Goal: Task Accomplishment & Management: Use online tool/utility

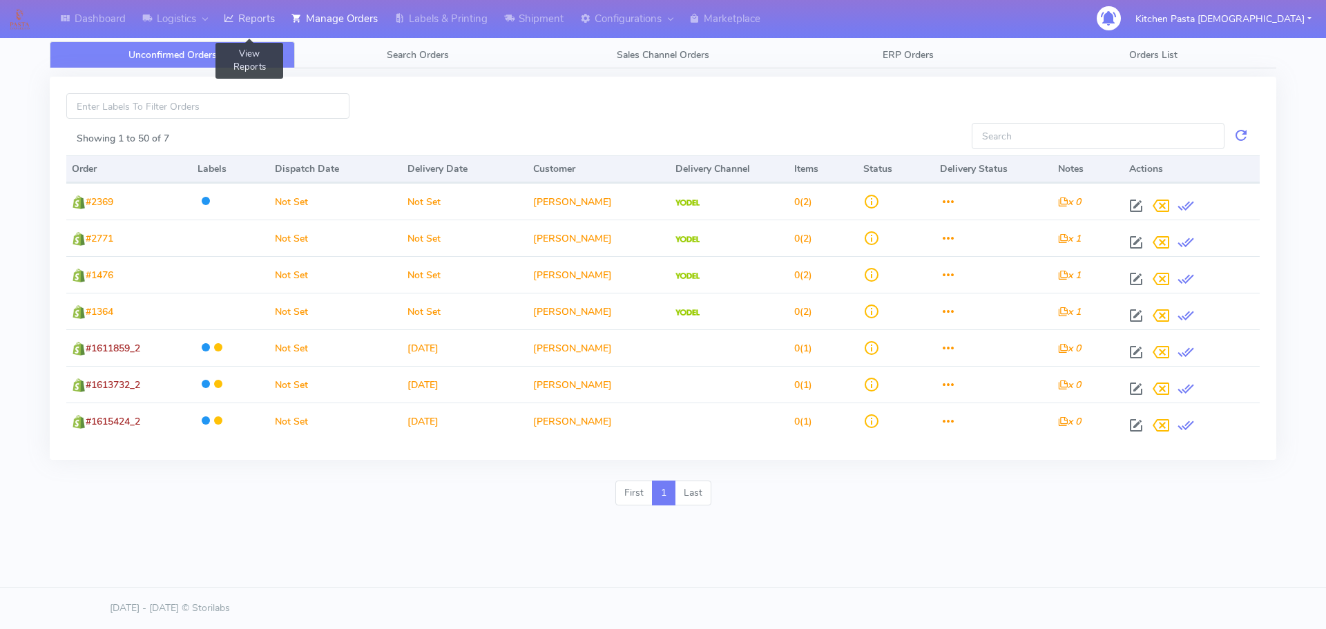
click at [271, 18] on link "Reports" at bounding box center [249, 19] width 68 height 38
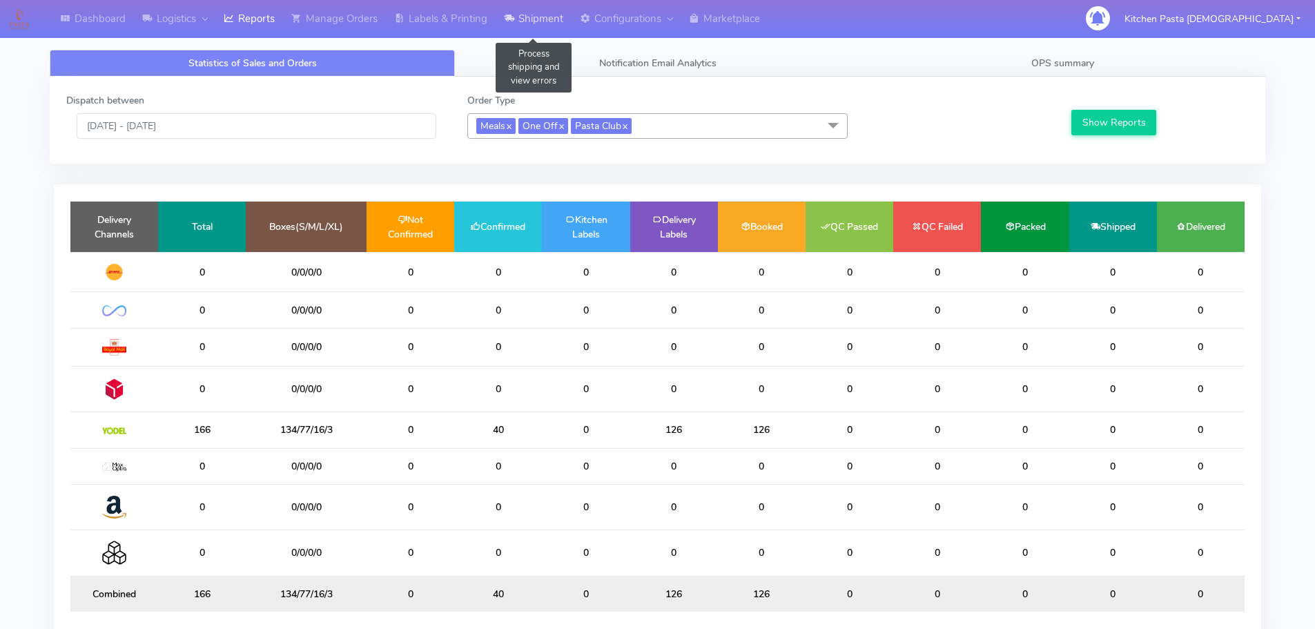
click at [533, 15] on link "Shipment" at bounding box center [534, 19] width 76 height 38
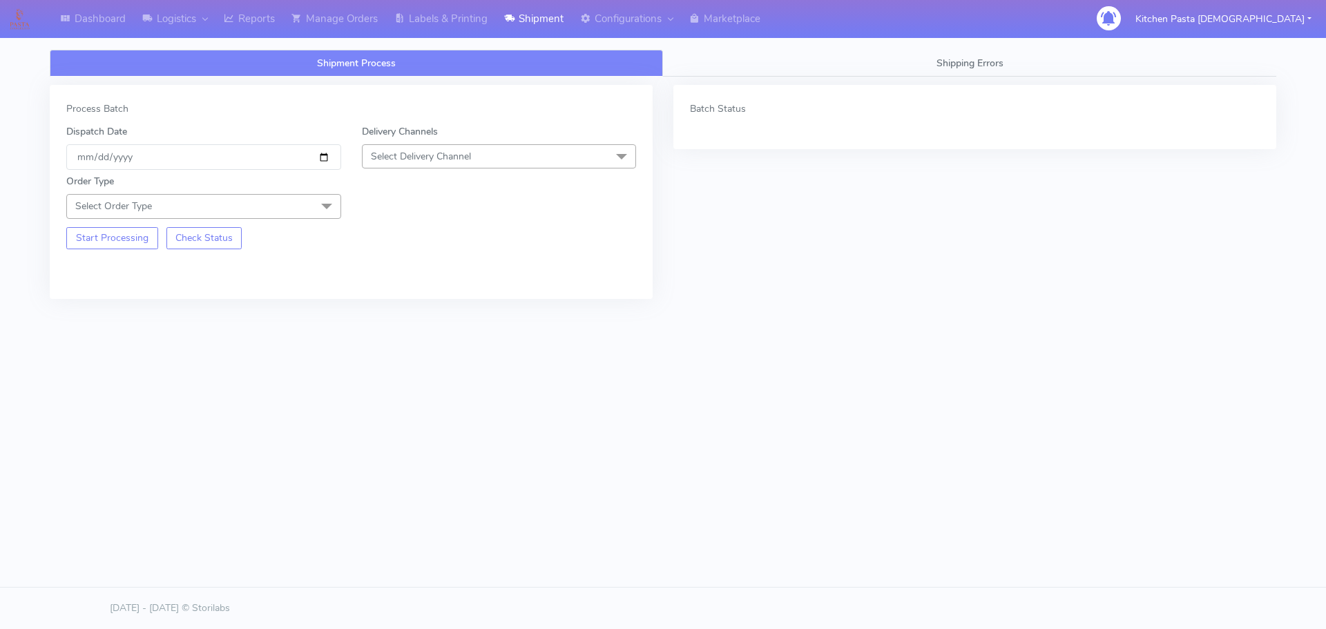
click at [492, 152] on span "Select Delivery Channel" at bounding box center [499, 156] width 275 height 24
click at [384, 314] on div "Yodel" at bounding box center [499, 312] width 260 height 15
click at [330, 199] on span at bounding box center [327, 207] width 28 height 26
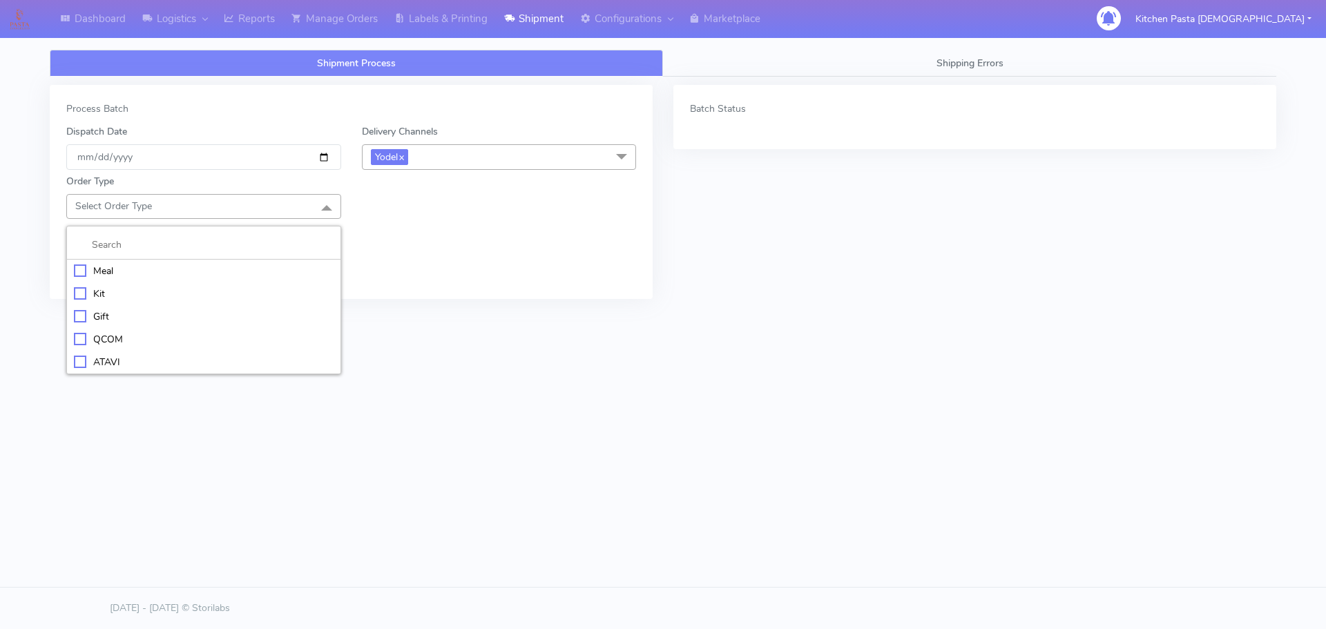
click at [167, 271] on div "Meal" at bounding box center [204, 271] width 260 height 15
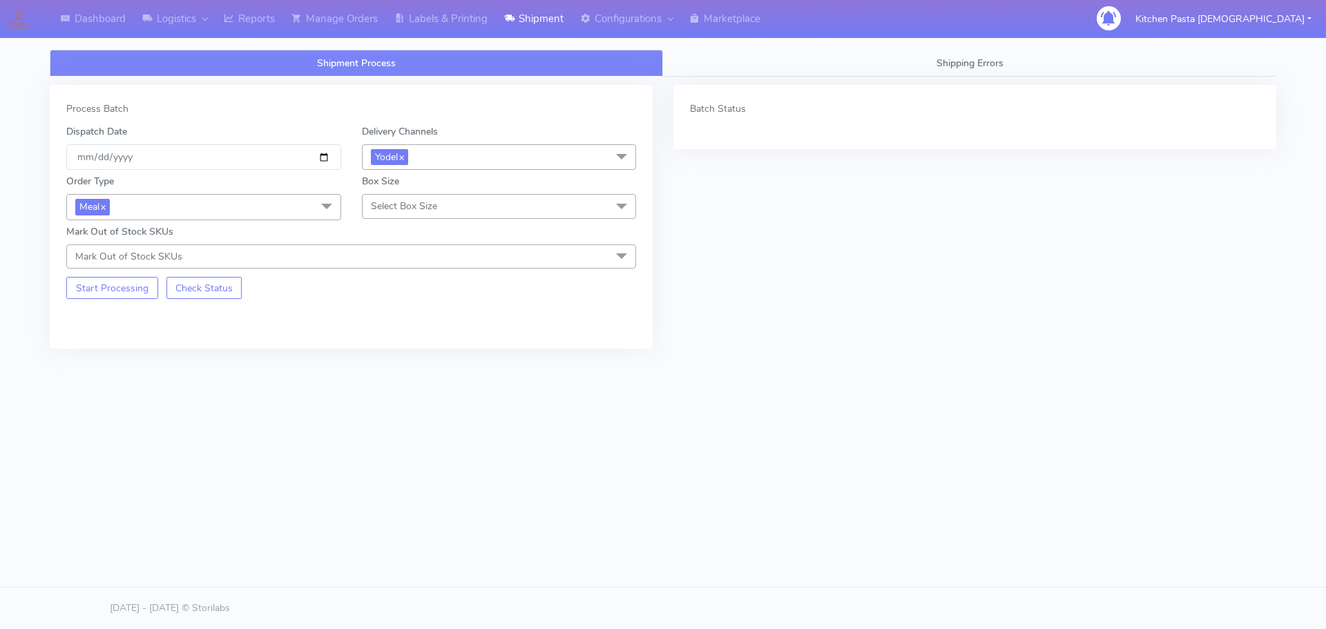
click at [433, 206] on span "Select Box Size" at bounding box center [404, 206] width 66 height 13
click at [422, 326] on li "Medium" at bounding box center [499, 316] width 273 height 23
click at [135, 285] on button "Start Processing" at bounding box center [112, 288] width 92 height 22
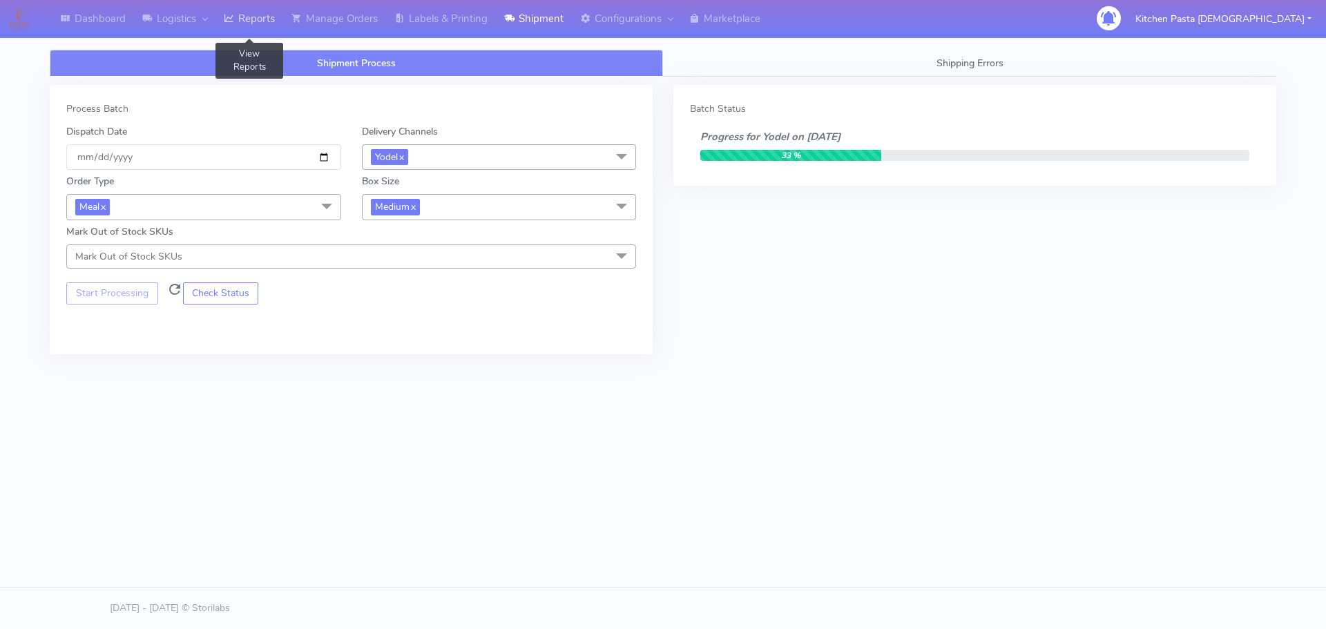
click at [268, 10] on link "Reports" at bounding box center [249, 19] width 68 height 38
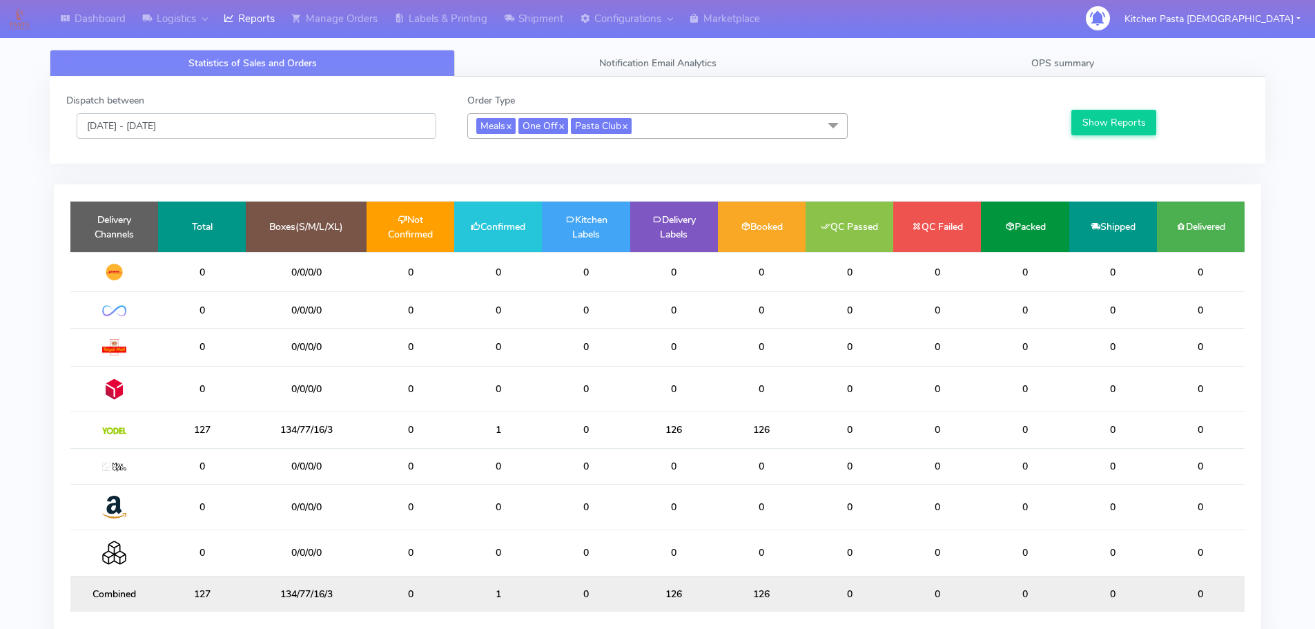
click at [243, 122] on input "[DATE] - [DATE]" at bounding box center [257, 126] width 360 height 26
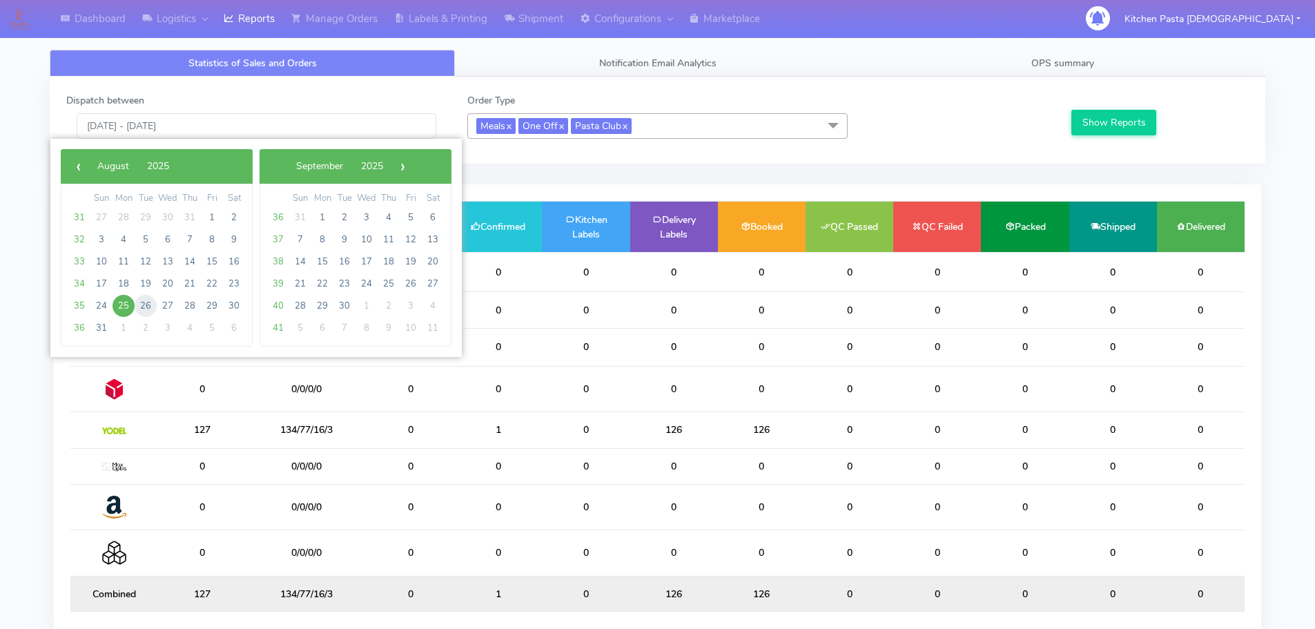
click at [140, 304] on span "26" at bounding box center [146, 306] width 22 height 22
type input "[DATE] - [DATE]"
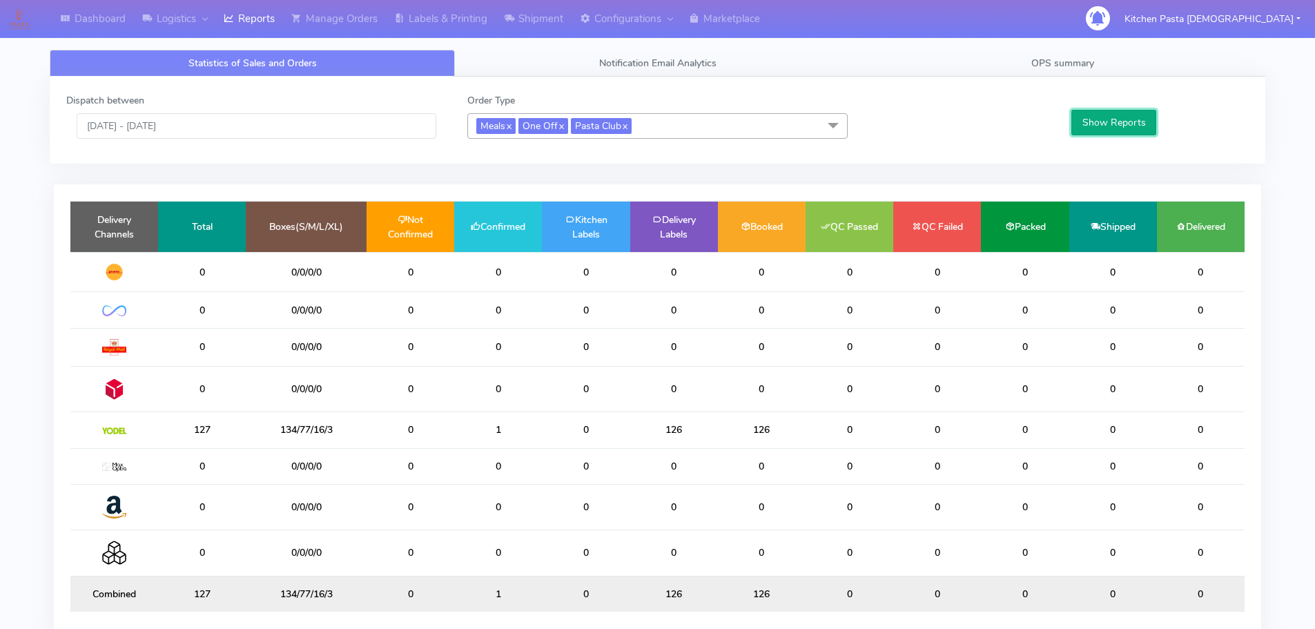
click at [1094, 132] on button "Show Reports" at bounding box center [1114, 123] width 85 height 26
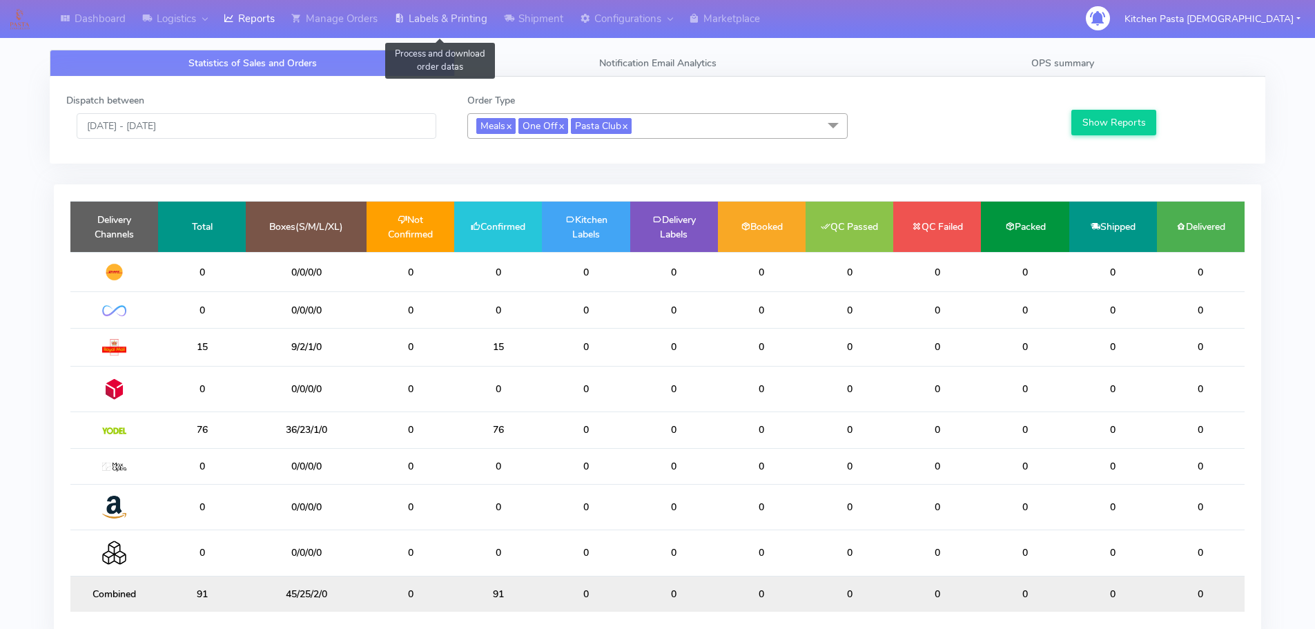
click at [433, 15] on link "Labels & Printing" at bounding box center [441, 19] width 110 height 38
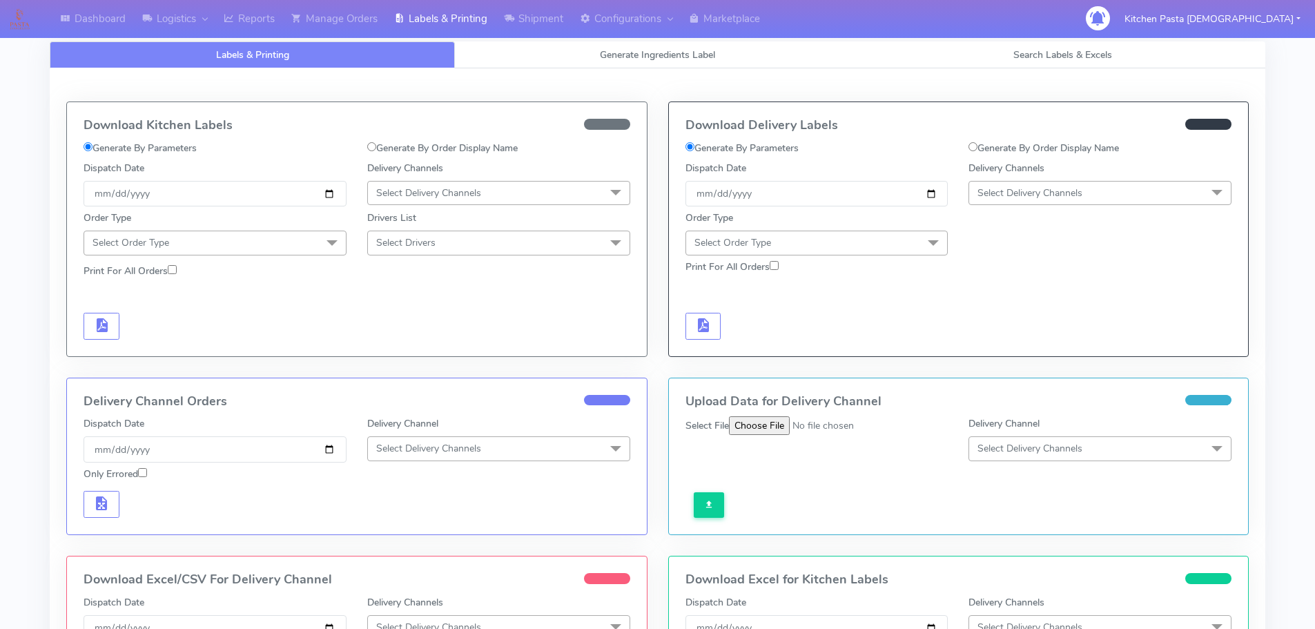
click at [1061, 186] on span "Select Delivery Channels" at bounding box center [1030, 192] width 105 height 13
click at [990, 347] on div "Yodel" at bounding box center [1100, 348] width 248 height 15
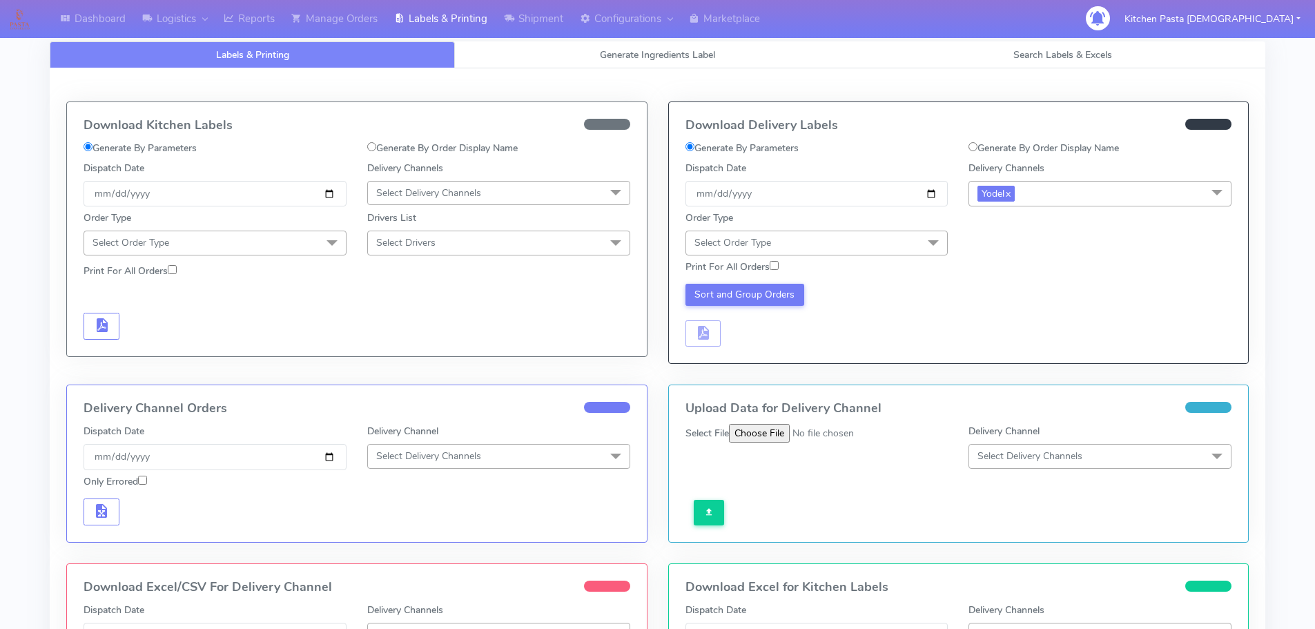
click at [864, 229] on div "Order Type Select Order Type Meal Kit Gift QCOM ATAVI" at bounding box center [817, 233] width 284 height 44
click at [867, 231] on span "Select Order Type" at bounding box center [817, 243] width 263 height 24
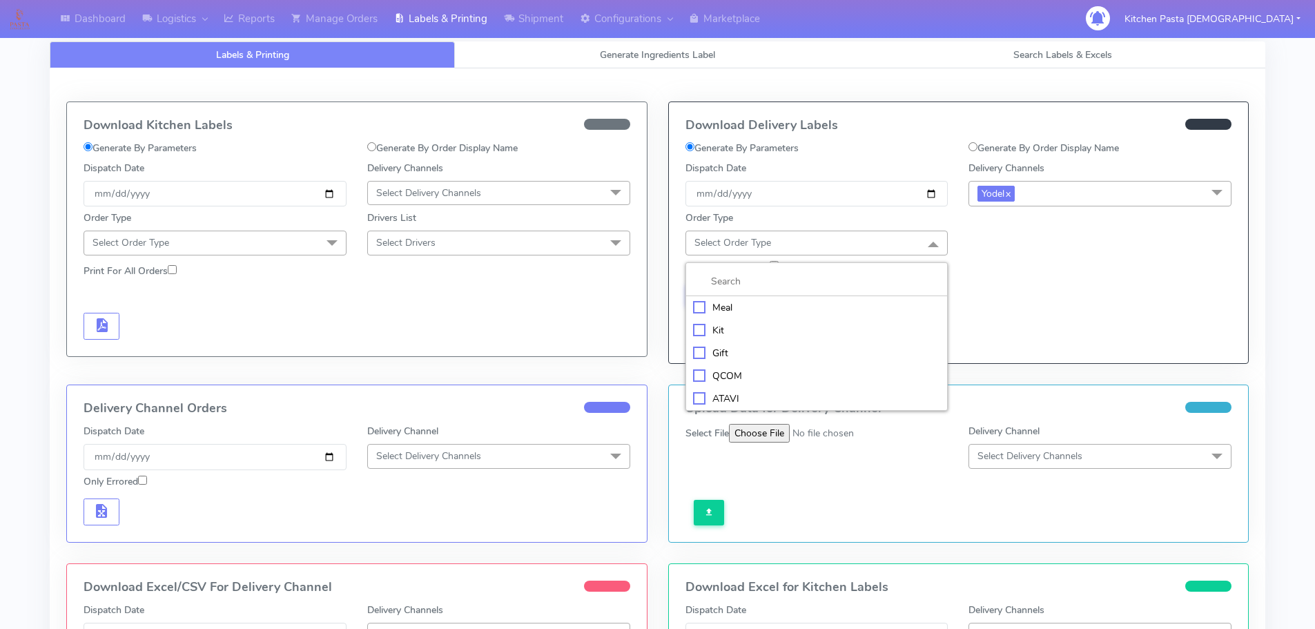
click at [778, 312] on div "Meal" at bounding box center [817, 307] width 248 height 15
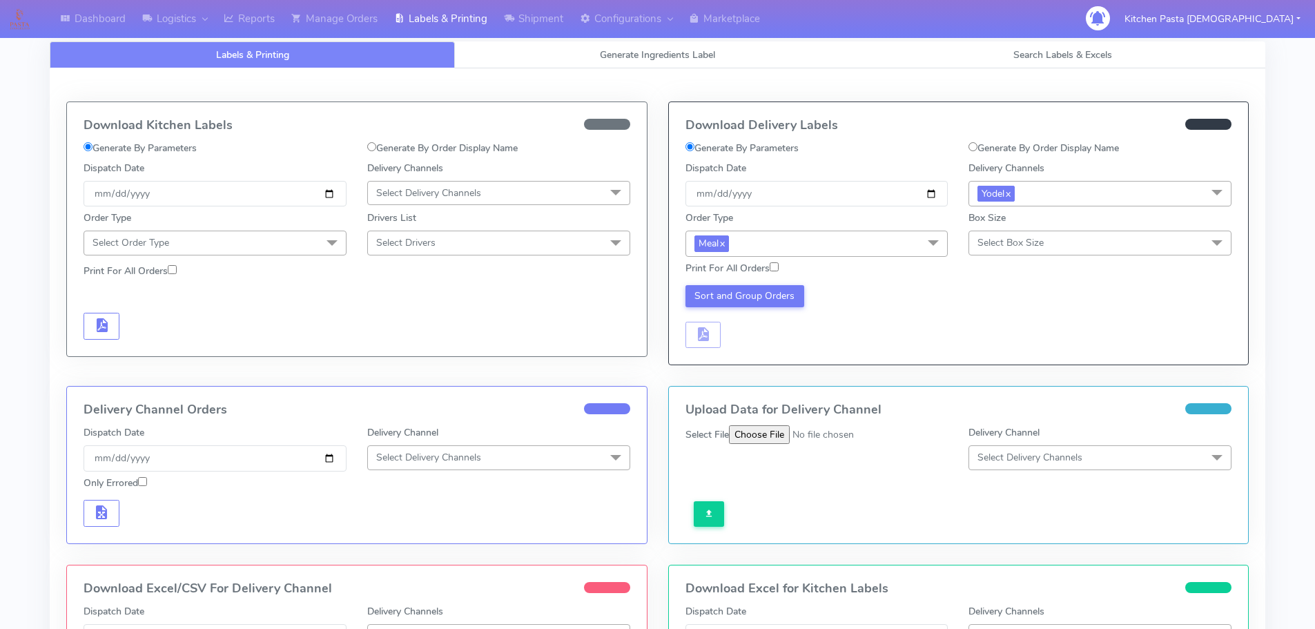
click at [1000, 238] on span "Select Box Size" at bounding box center [1011, 242] width 66 height 13
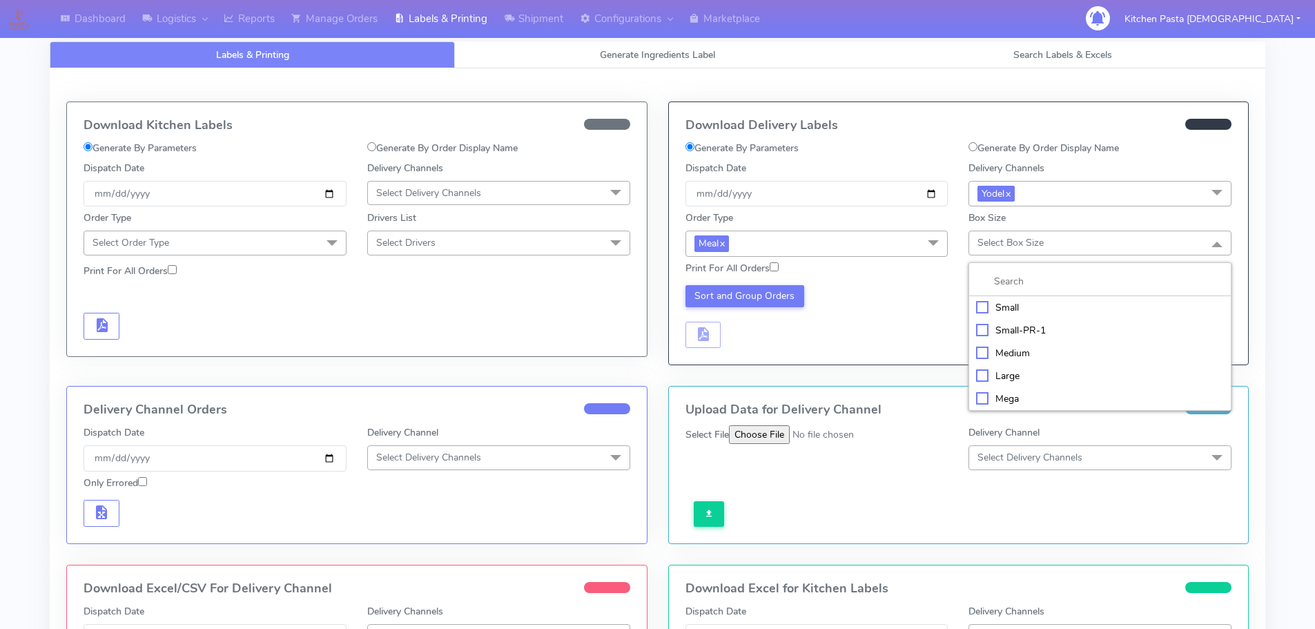
click at [1003, 357] on div "Medium" at bounding box center [1100, 353] width 248 height 15
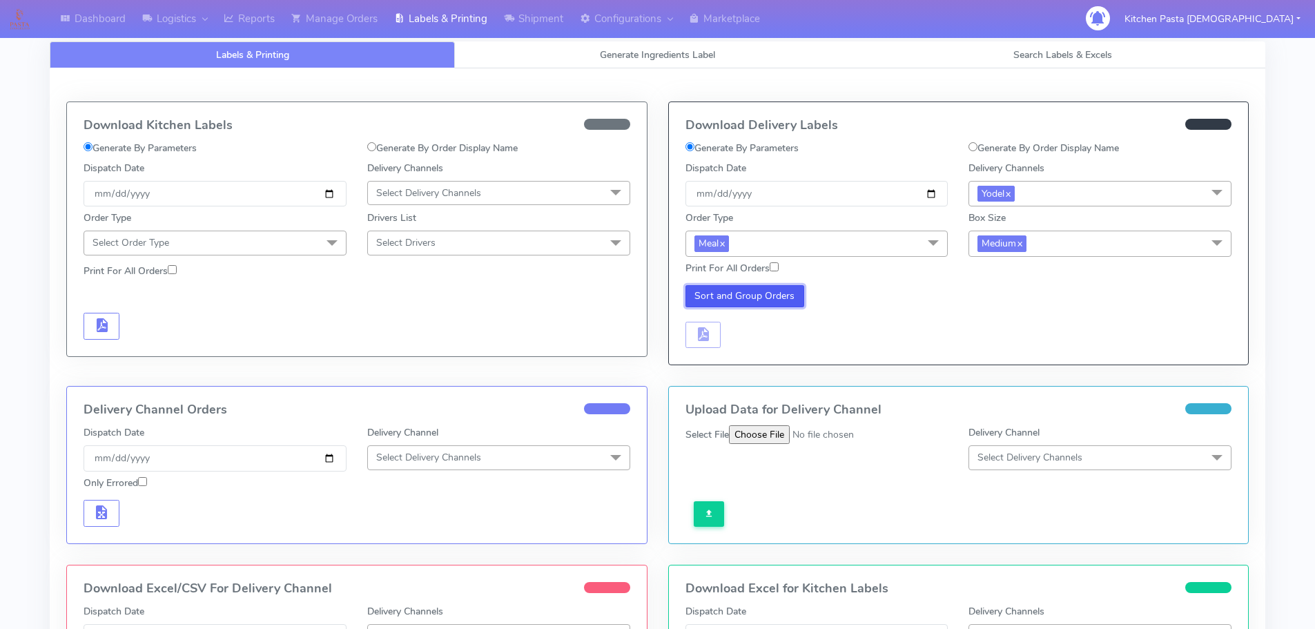
click at [735, 289] on button "Sort and Group Orders" at bounding box center [745, 296] width 119 height 22
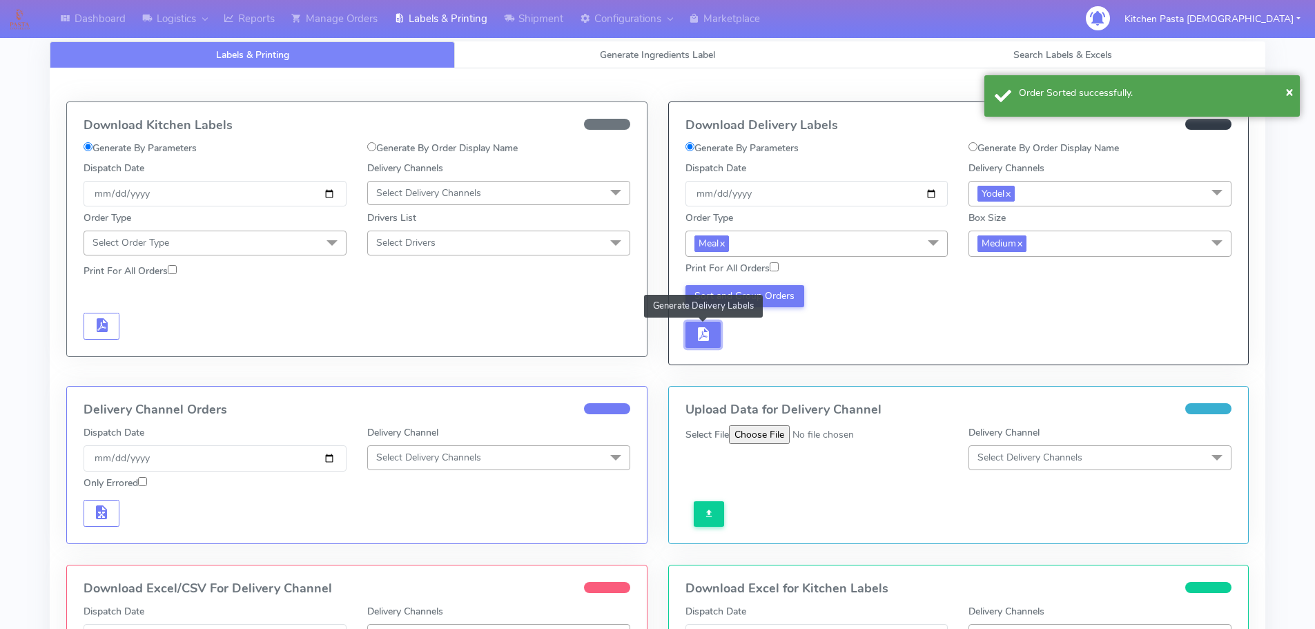
click at [718, 329] on button "button" at bounding box center [704, 335] width 36 height 27
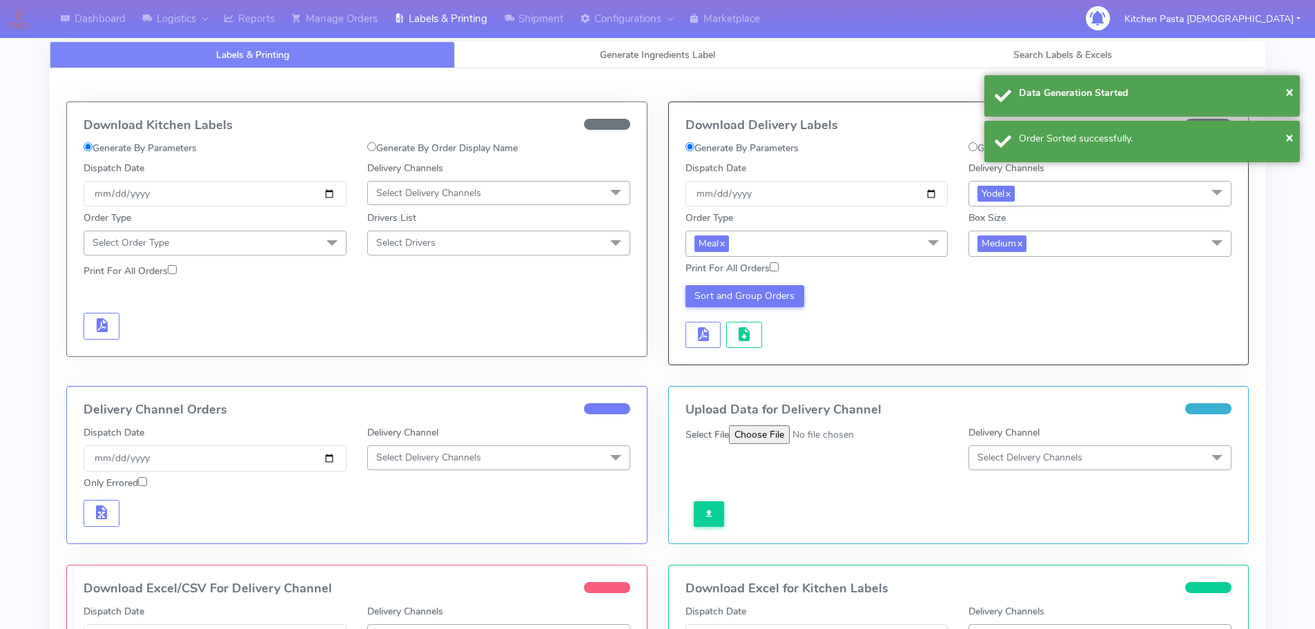
click at [724, 329] on div "Sort and Group Orders" at bounding box center [817, 317] width 284 height 64
click at [733, 329] on button "button" at bounding box center [744, 335] width 36 height 27
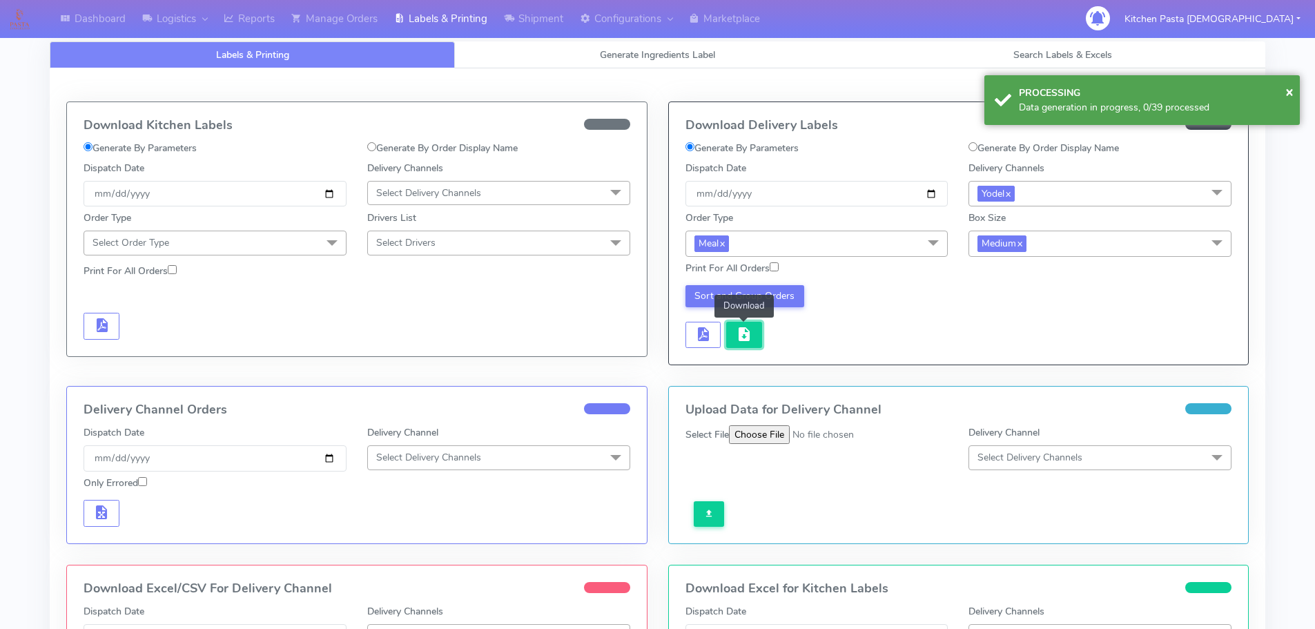
click at [753, 322] on button "button" at bounding box center [744, 335] width 36 height 27
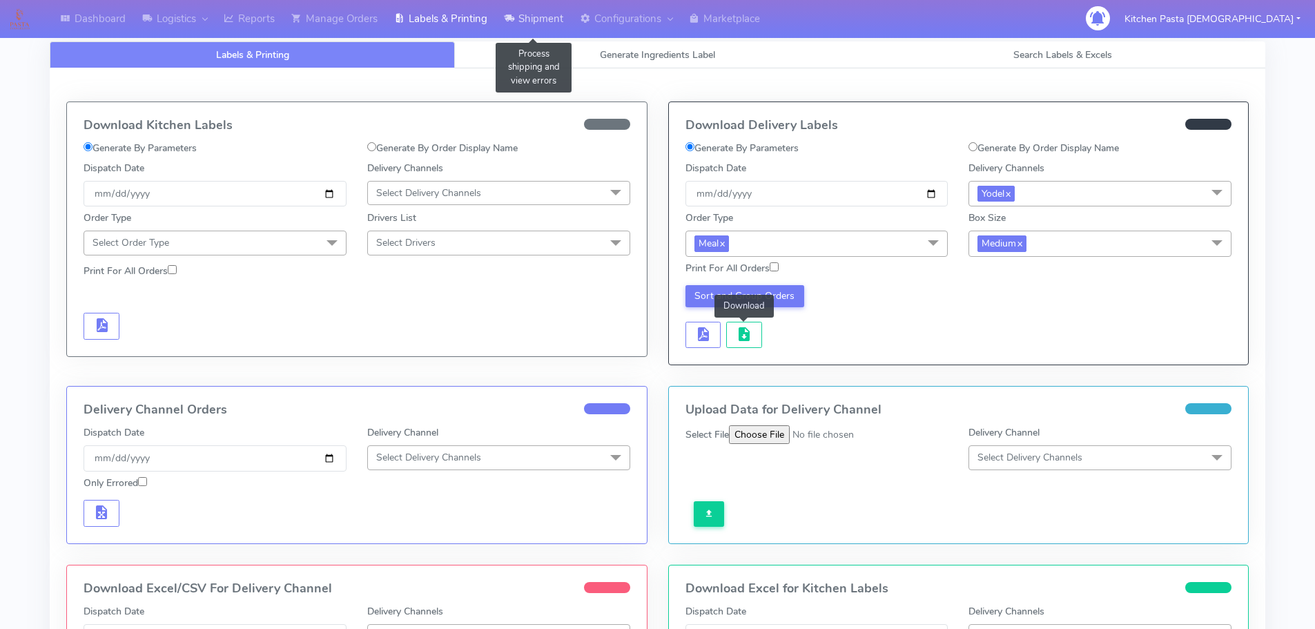
click at [563, 21] on link "Shipment" at bounding box center [534, 19] width 76 height 38
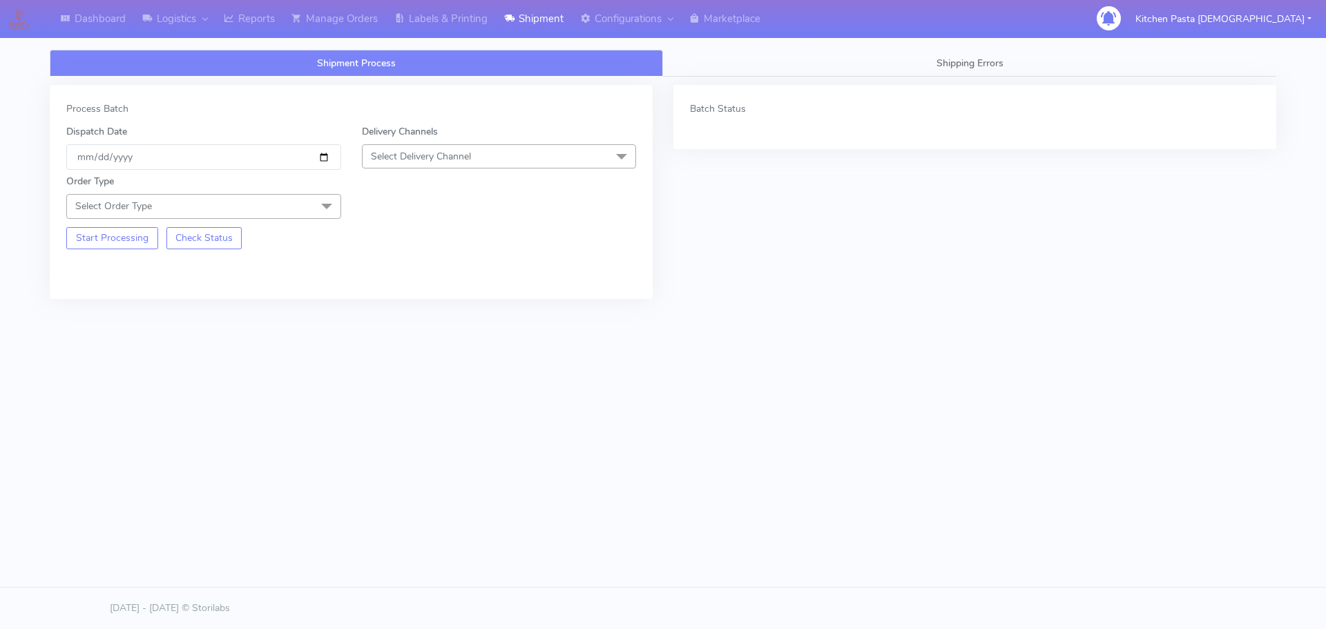
click at [394, 158] on span "Select Delivery Channel" at bounding box center [421, 156] width 100 height 13
click at [403, 311] on div "Yodel" at bounding box center [499, 312] width 260 height 15
click at [320, 215] on span at bounding box center [327, 207] width 28 height 26
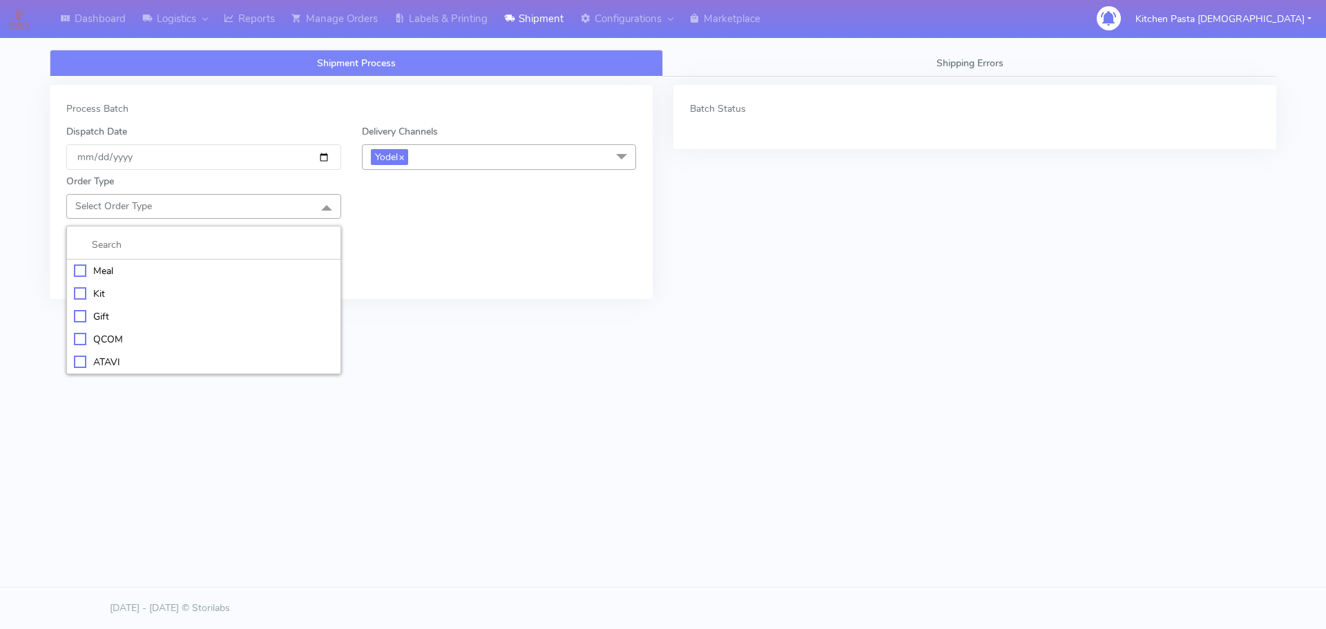
click at [157, 270] on div "Meal" at bounding box center [204, 271] width 260 height 15
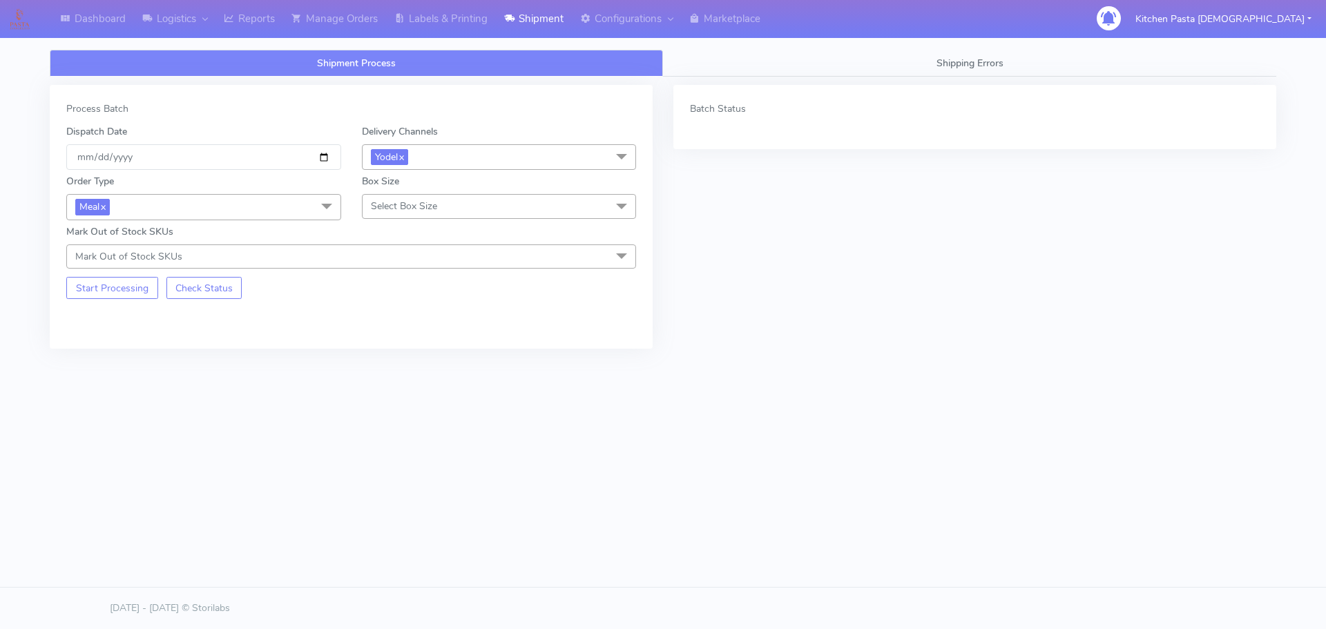
click at [378, 204] on span "Select Box Size" at bounding box center [404, 206] width 66 height 13
click at [404, 264] on div "Small" at bounding box center [499, 271] width 260 height 15
click at [119, 296] on button "Start Processing" at bounding box center [112, 288] width 92 height 22
drag, startPoint x: 244, startPoint y: 23, endPoint x: 267, endPoint y: 3, distance: 30.3
click at [244, 23] on link "Reports" at bounding box center [249, 19] width 68 height 38
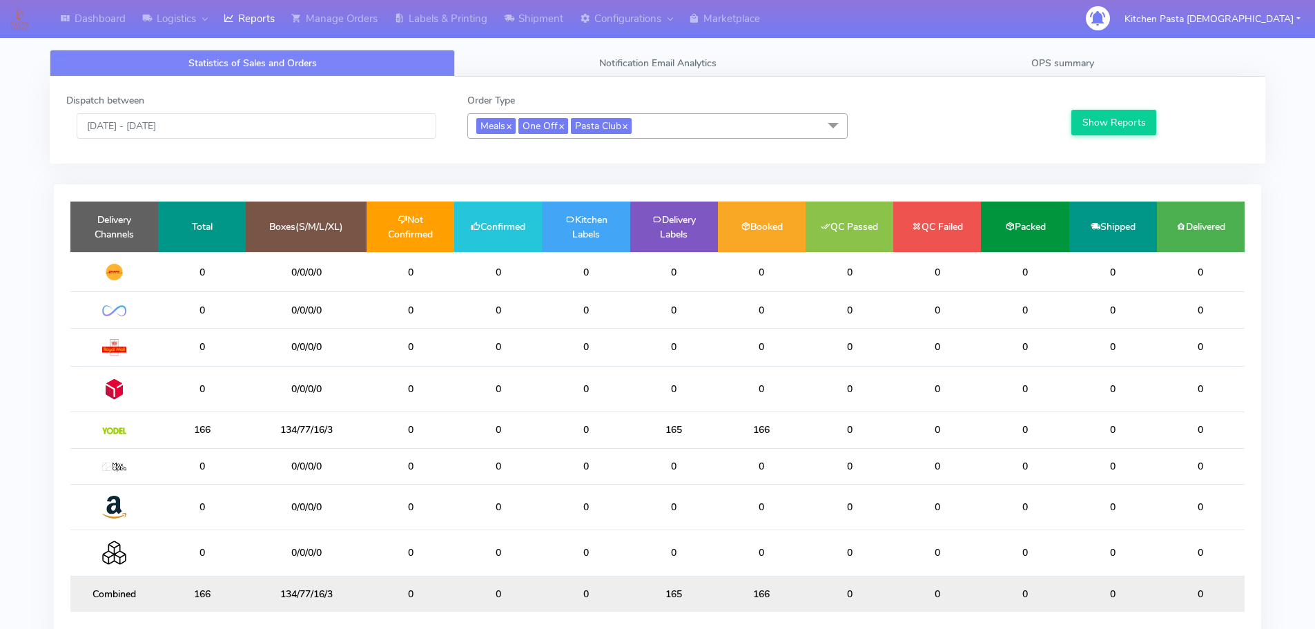
click at [677, 124] on span "Meals x One Off x Pasta Club x" at bounding box center [657, 126] width 380 height 26
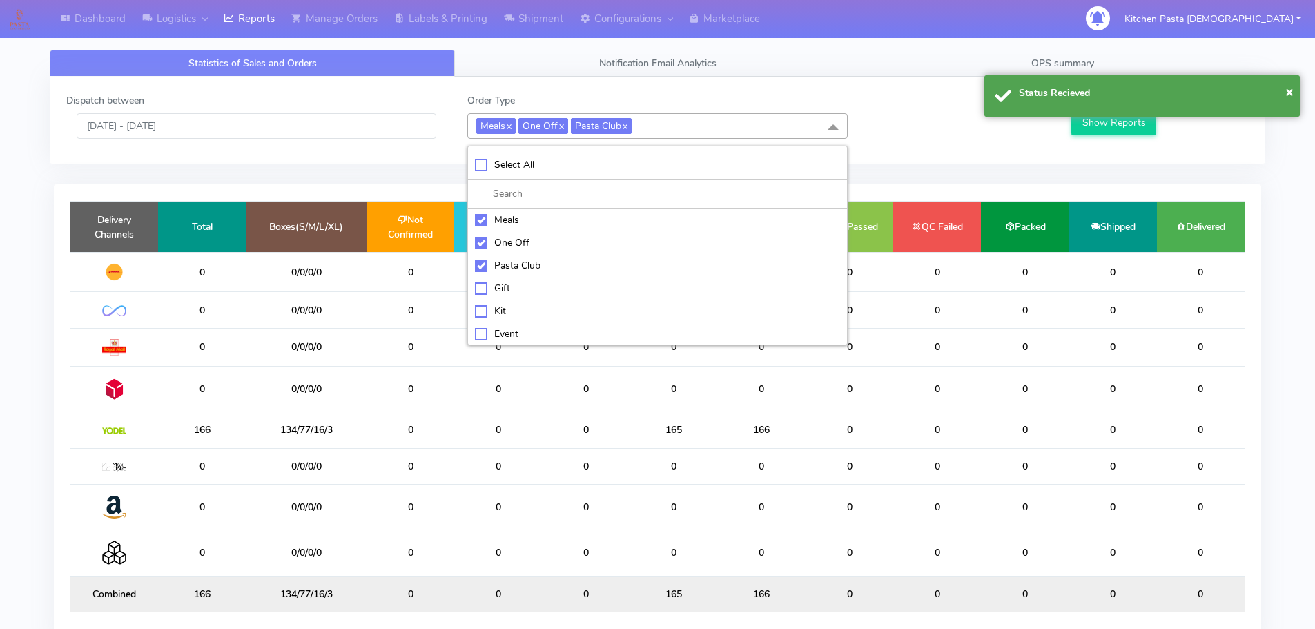
click at [496, 269] on div "Pasta Club" at bounding box center [657, 265] width 365 height 15
checkbox input "false"
click at [507, 234] on li "One Off" at bounding box center [657, 242] width 379 height 23
checkbox input "false"
click at [509, 223] on div "Meals" at bounding box center [657, 220] width 365 height 15
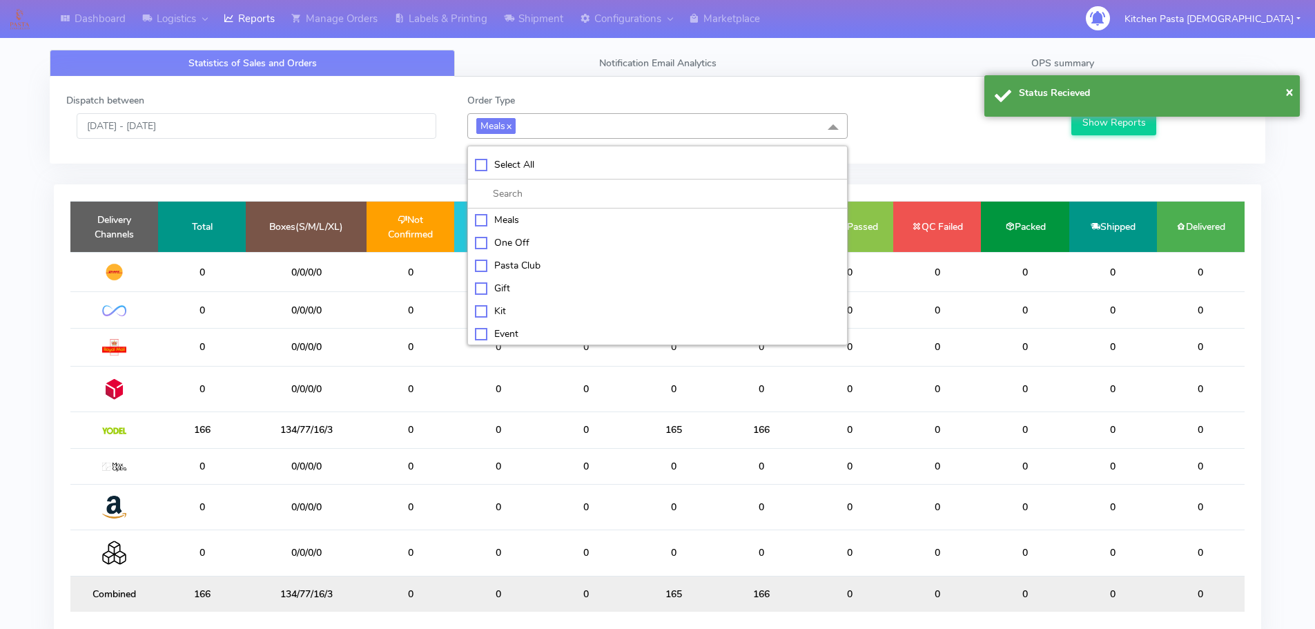
checkbox input "false"
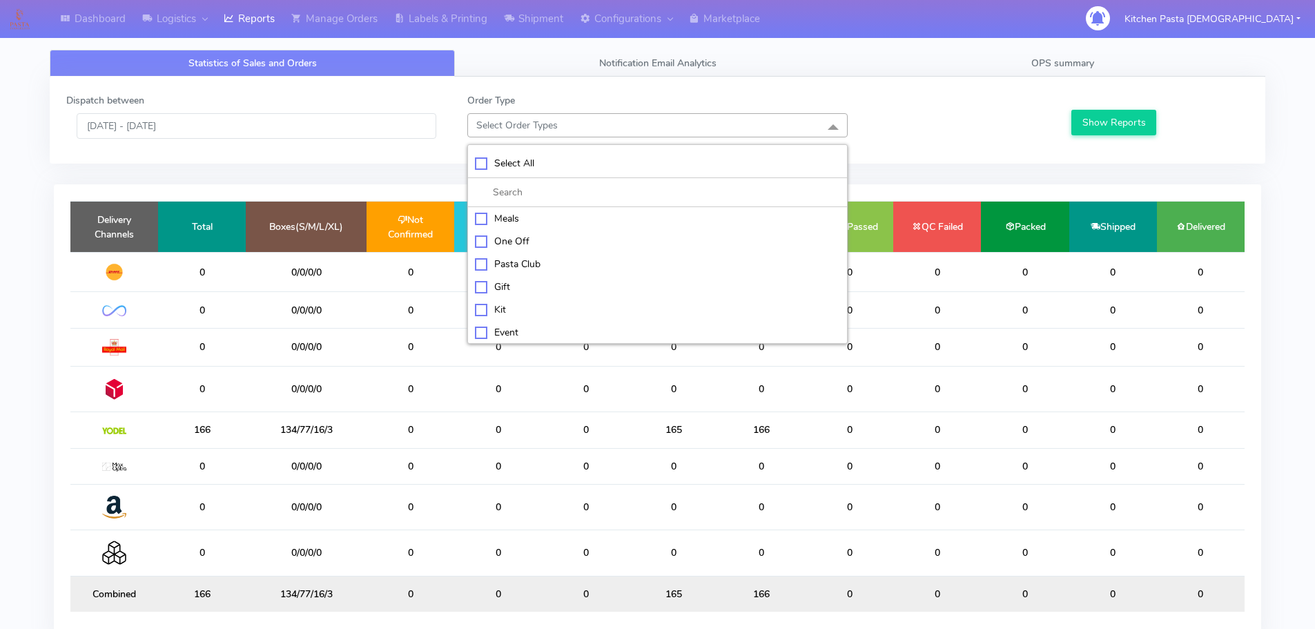
click at [494, 308] on div "Kit" at bounding box center [657, 309] width 365 height 15
click at [1085, 131] on button "Show Reports" at bounding box center [1114, 123] width 85 height 26
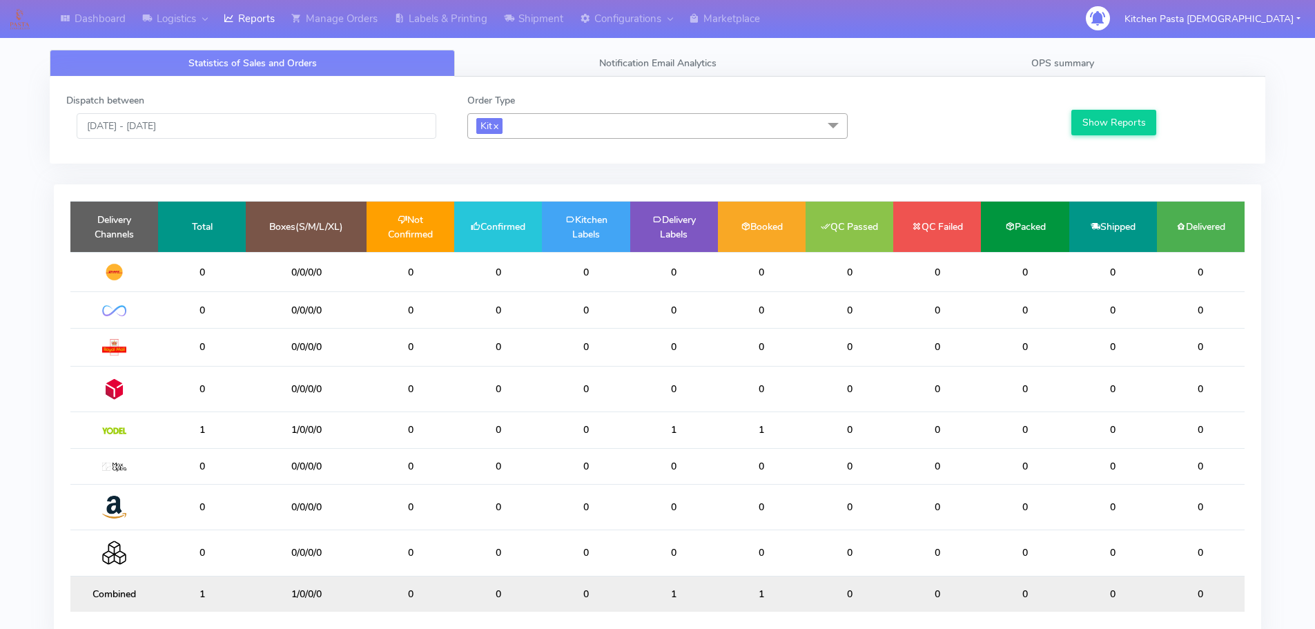
click at [534, 124] on span "Kit x" at bounding box center [657, 126] width 380 height 26
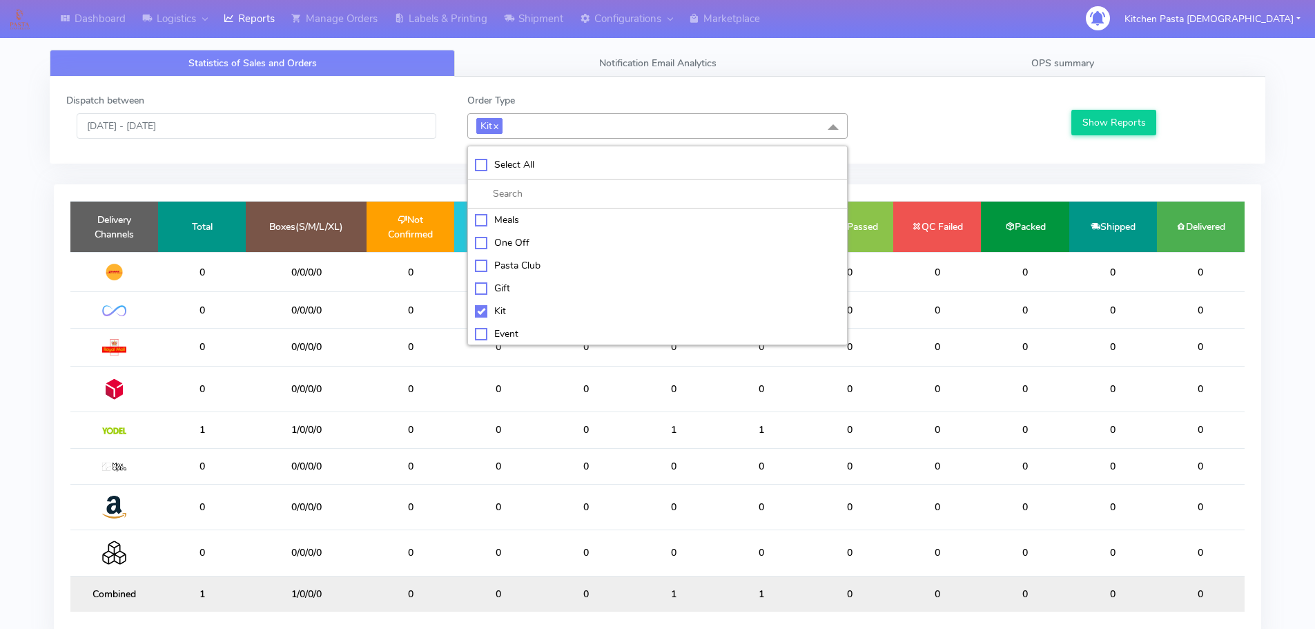
click at [494, 307] on div "Kit" at bounding box center [657, 311] width 365 height 15
checkbox input "false"
click at [512, 331] on div "ATAVI" at bounding box center [657, 332] width 365 height 15
checkbox input "true"
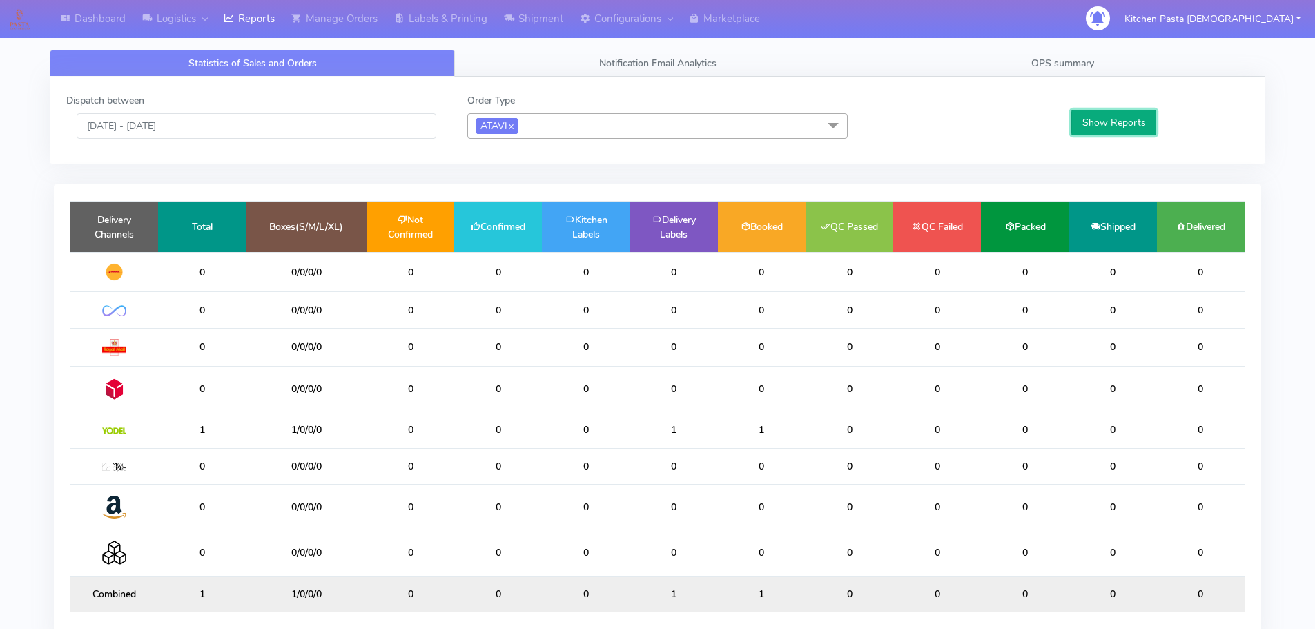
click at [1117, 135] on button "Show Reports" at bounding box center [1114, 123] width 85 height 26
click at [523, 11] on link "Shipment" at bounding box center [534, 19] width 76 height 38
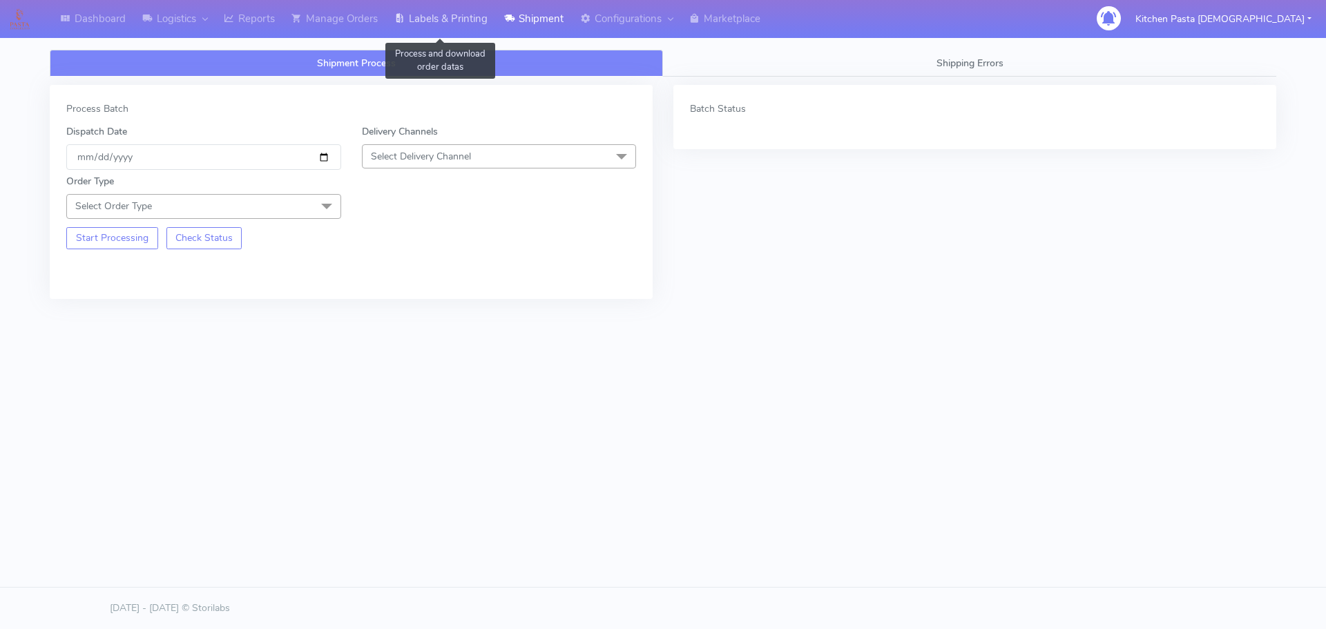
click at [433, 19] on link "Labels & Printing" at bounding box center [441, 19] width 110 height 38
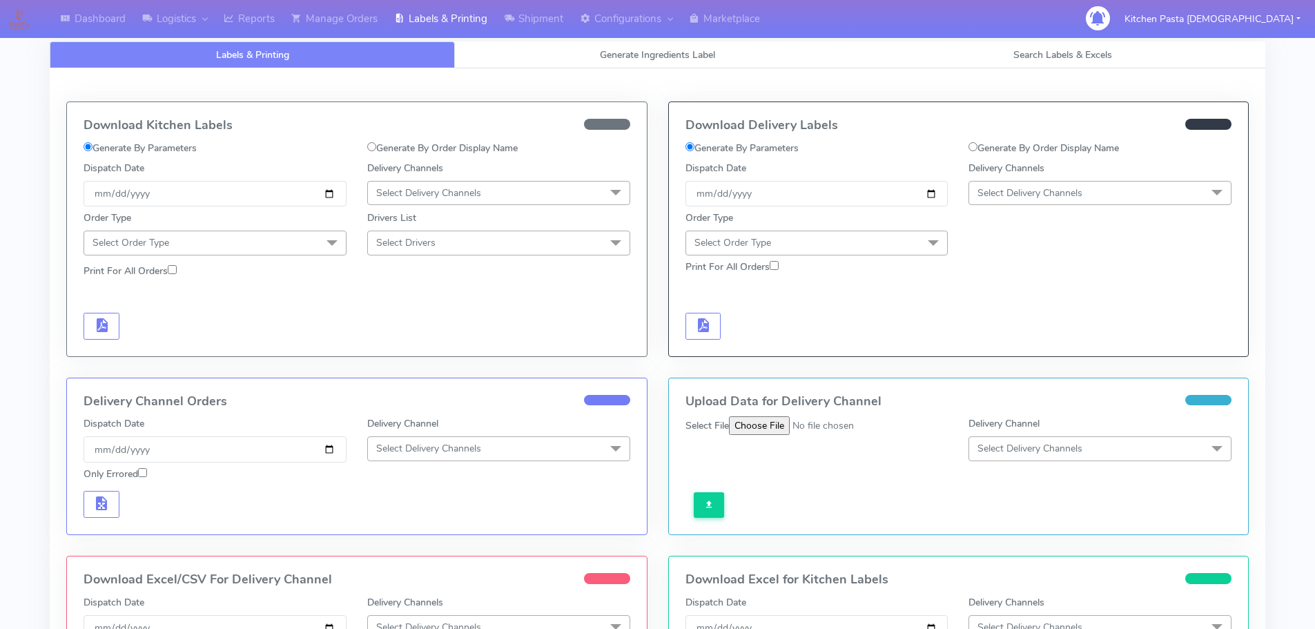
click at [1056, 181] on span "Select Delivery Channels" at bounding box center [1100, 193] width 263 height 24
click at [1014, 345] on div "Yodel" at bounding box center [1100, 348] width 248 height 15
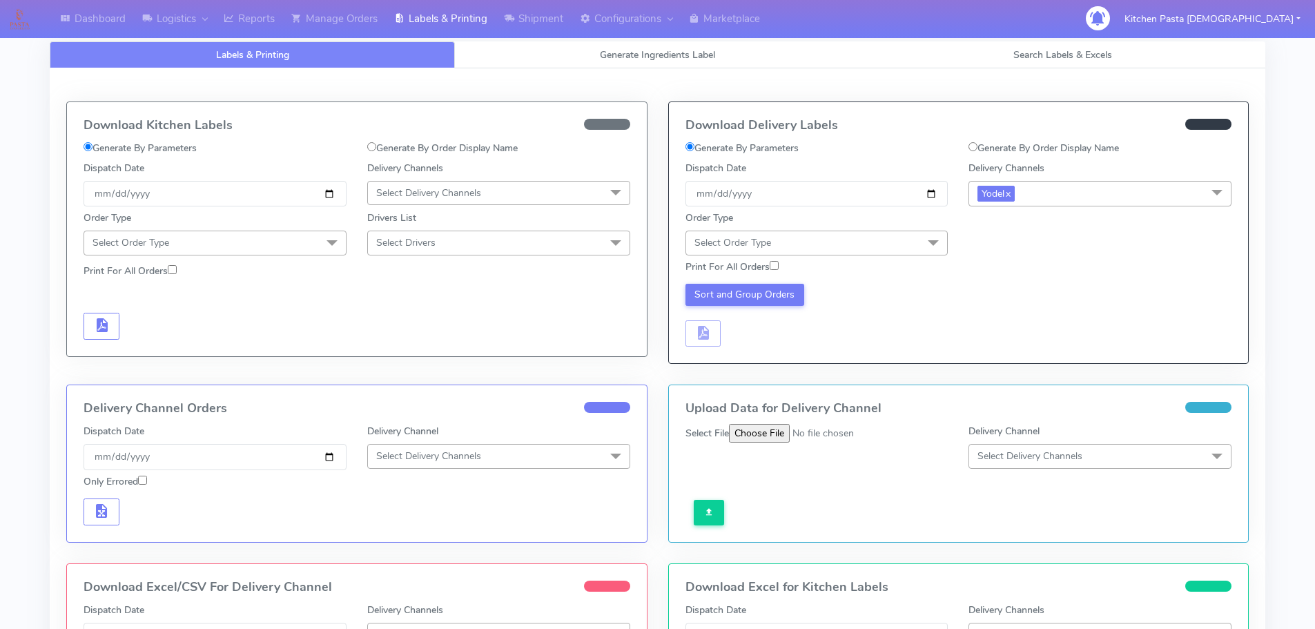
click at [899, 236] on span "Select Order Type" at bounding box center [817, 243] width 263 height 24
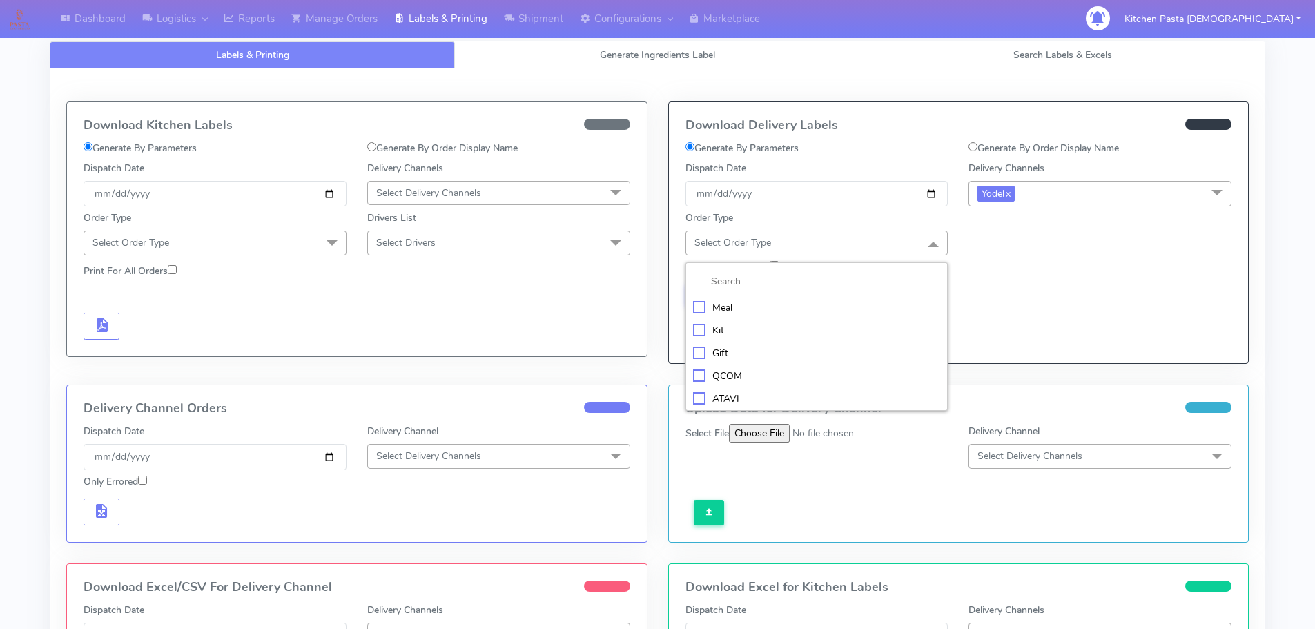
drag, startPoint x: 717, startPoint y: 310, endPoint x: 761, endPoint y: 310, distance: 44.2
click at [717, 310] on div "Meal" at bounding box center [817, 307] width 248 height 15
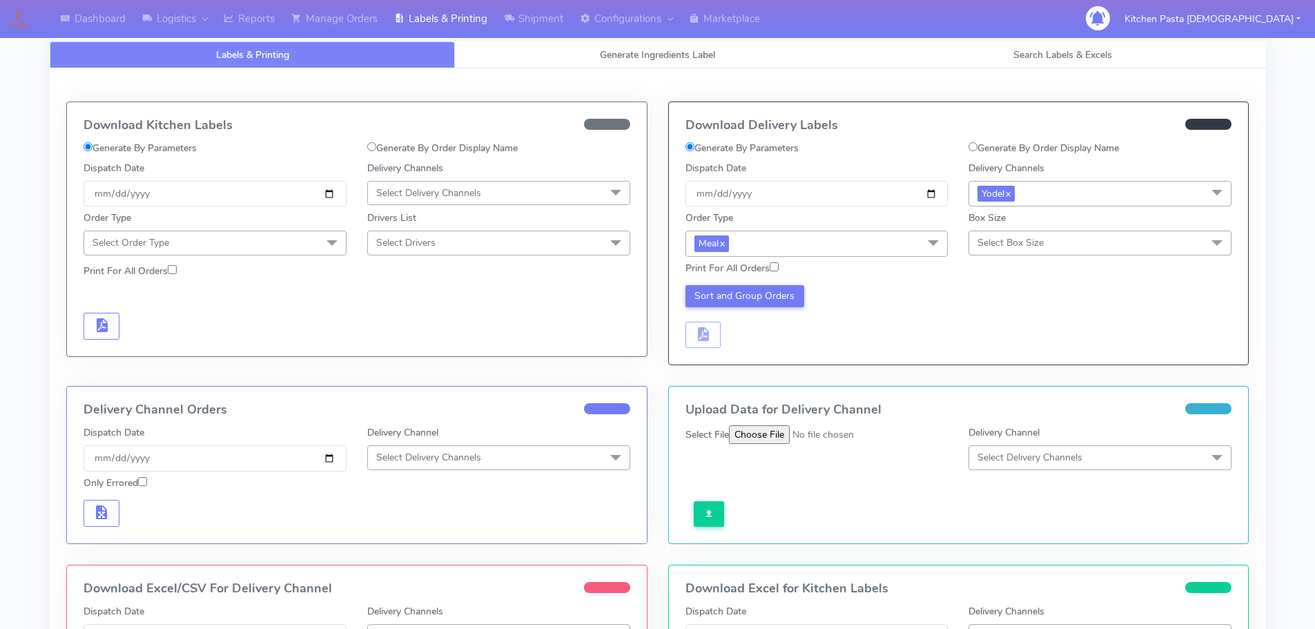
click at [1009, 241] on span "Select Box Size" at bounding box center [1011, 242] width 66 height 13
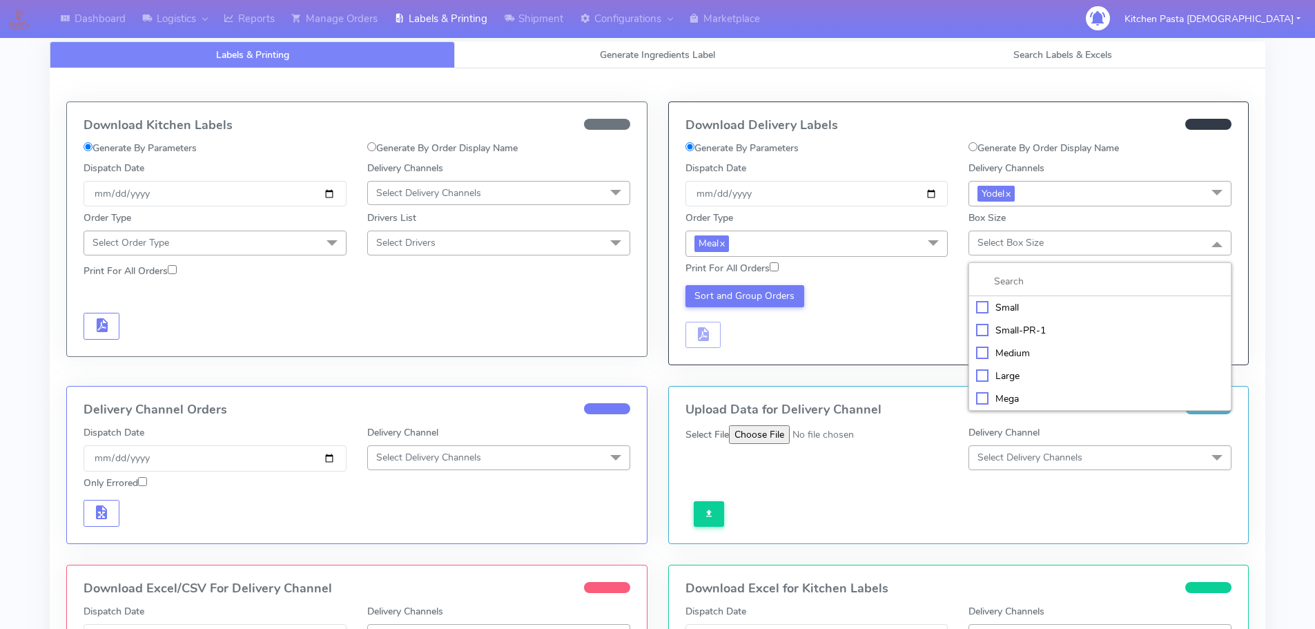
click at [1030, 305] on div "Small" at bounding box center [1100, 307] width 248 height 15
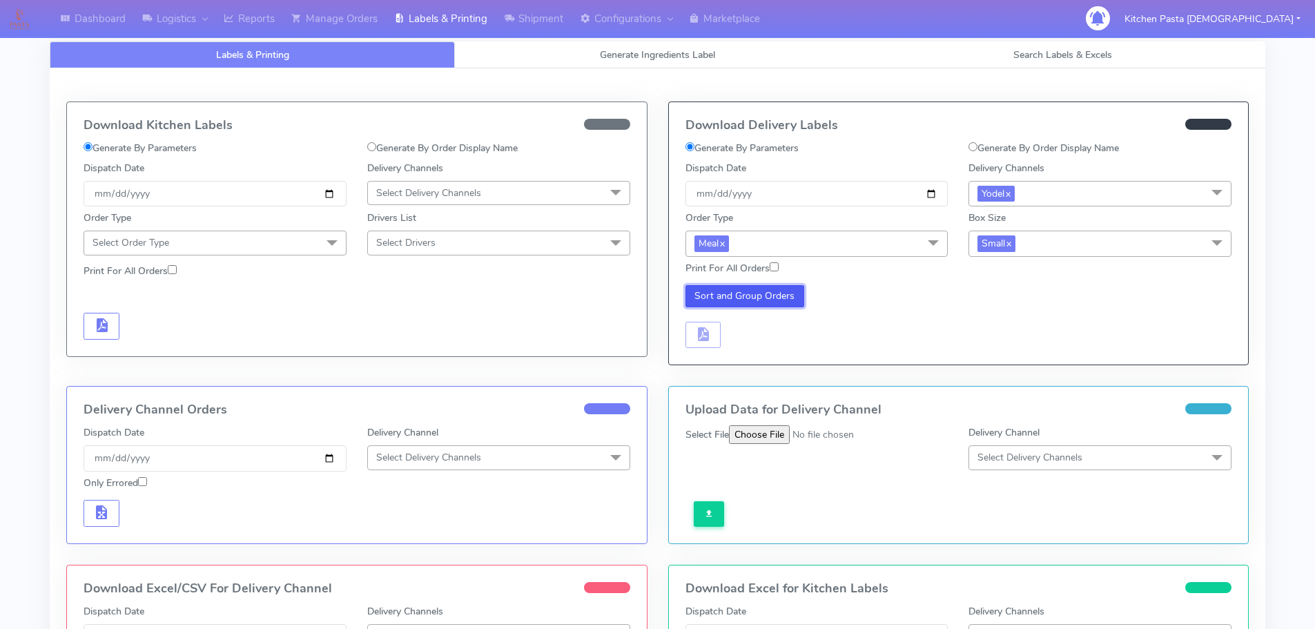
click at [755, 300] on button "Sort and Group Orders" at bounding box center [745, 296] width 119 height 22
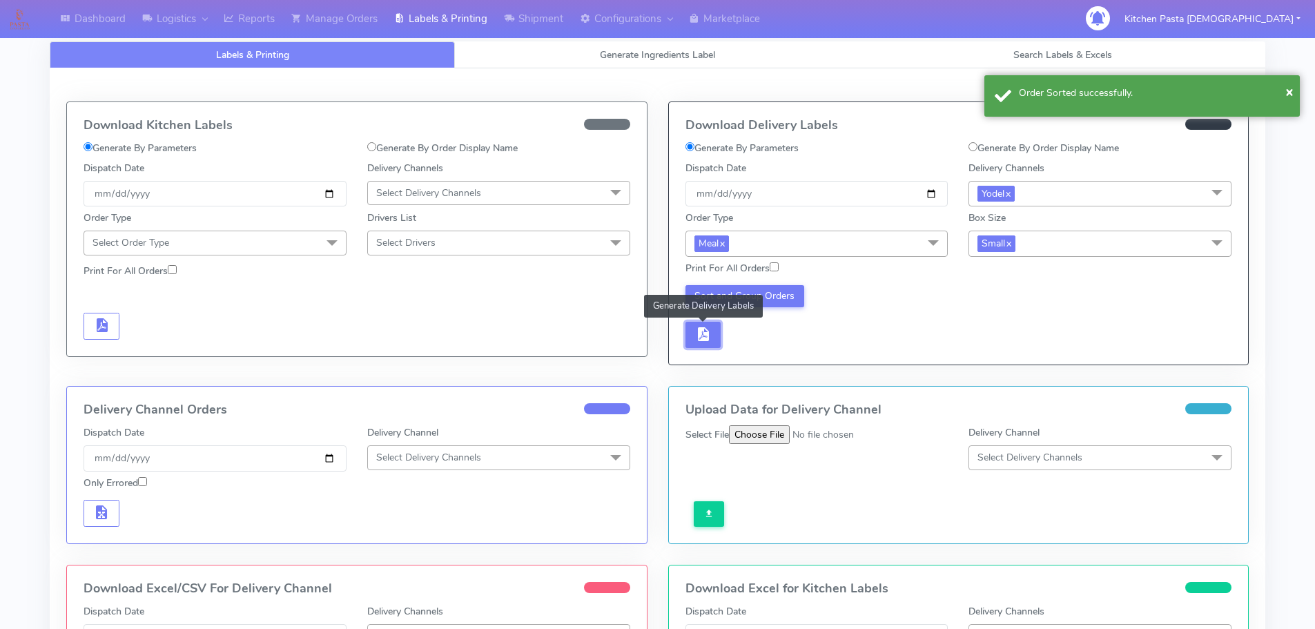
click at [704, 340] on span "button" at bounding box center [703, 337] width 17 height 13
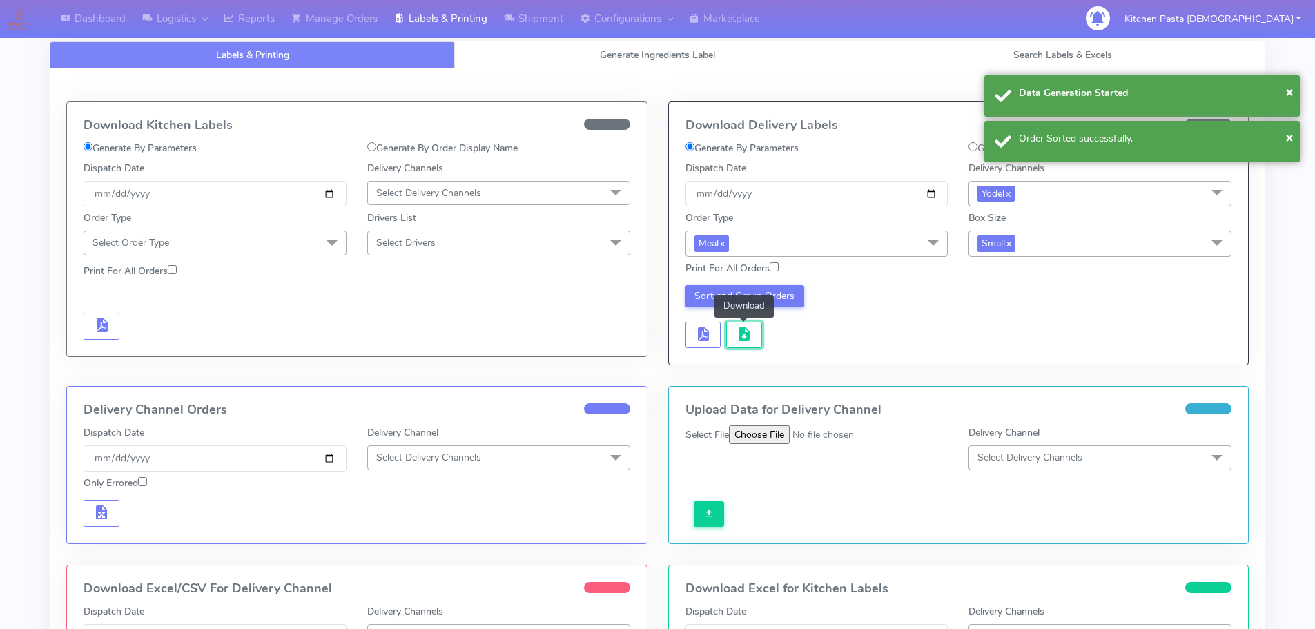
click at [738, 342] on span "button" at bounding box center [744, 337] width 17 height 13
